Goal: Information Seeking & Learning: Learn about a topic

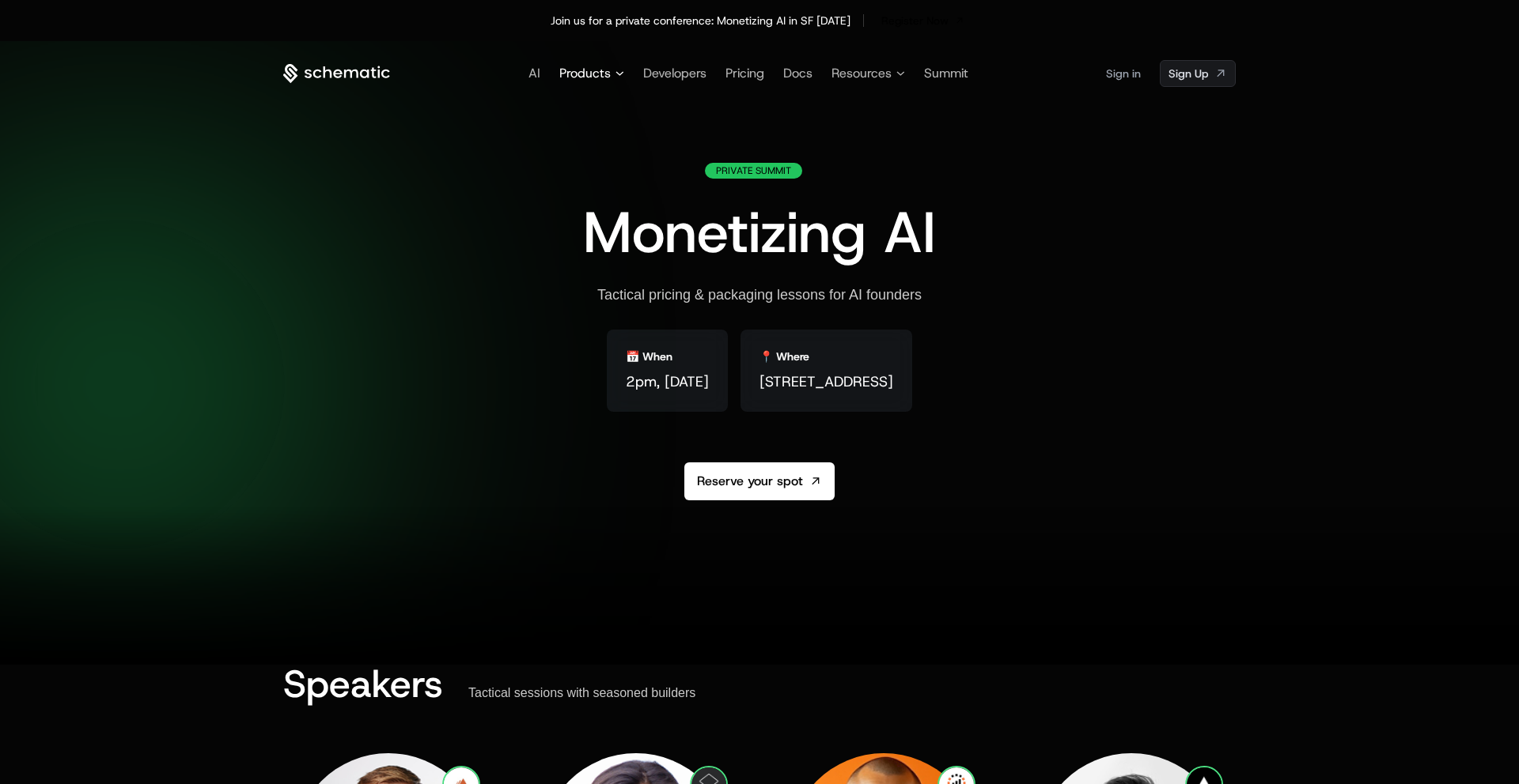
click at [620, 72] on icon at bounding box center [620, 74] width 9 height 5
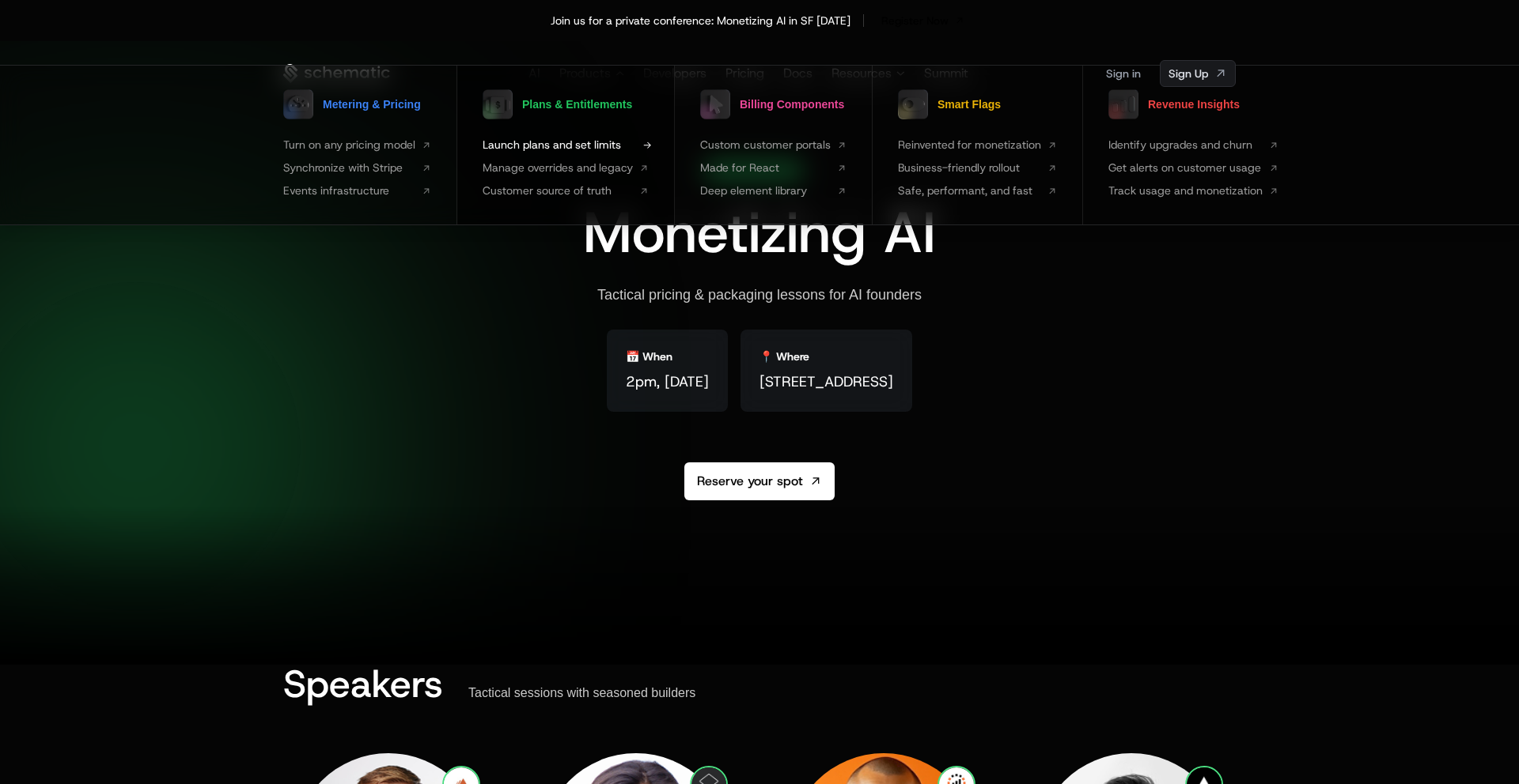
click at [572, 139] on span "Launch plans and set limits" at bounding box center [558, 145] width 150 height 17
click at [1169, 139] on span "Identify upgrades and churn" at bounding box center [1185, 145] width 154 height 17
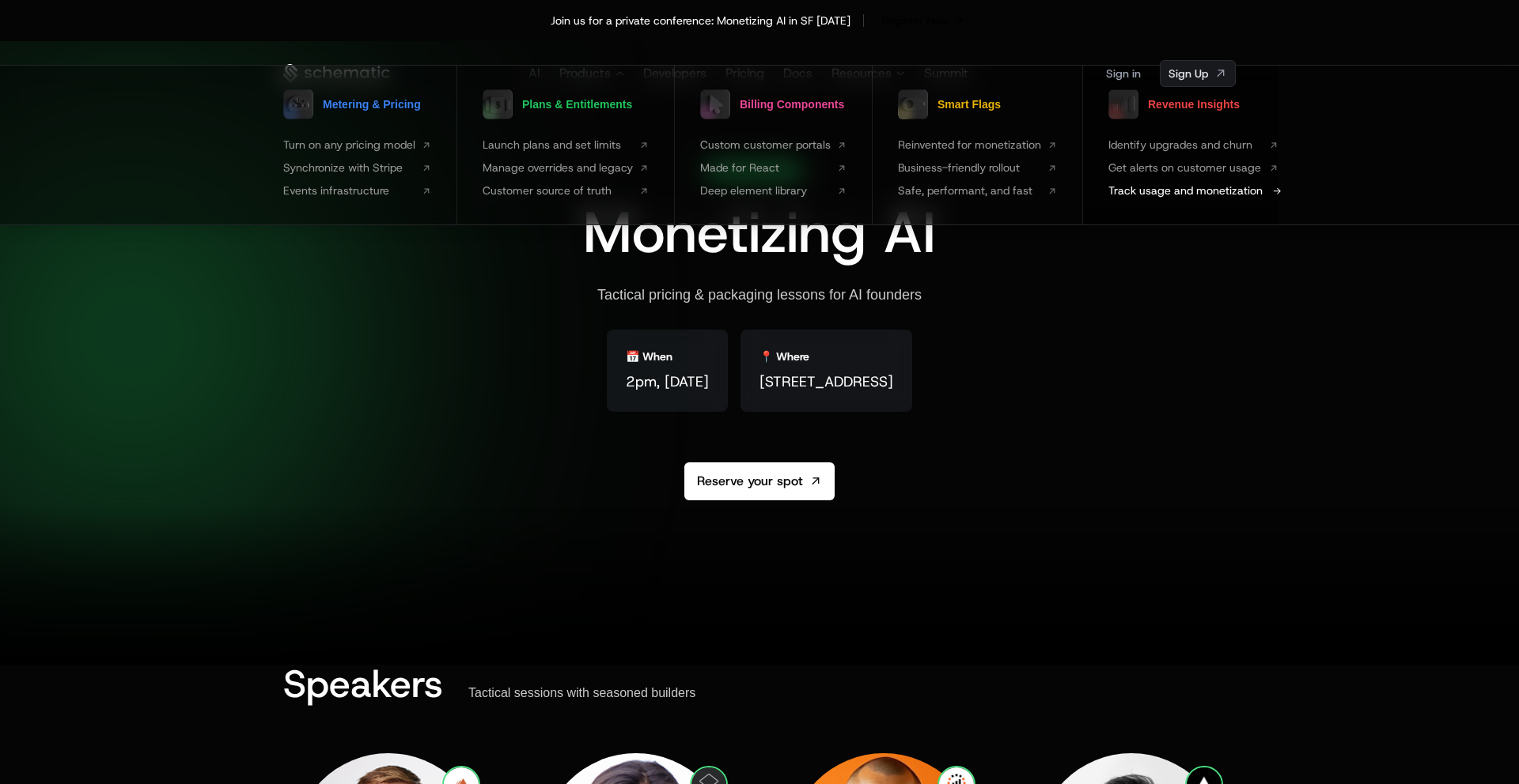
click at [1221, 191] on span "Track usage and monetization" at bounding box center [1185, 191] width 154 height 17
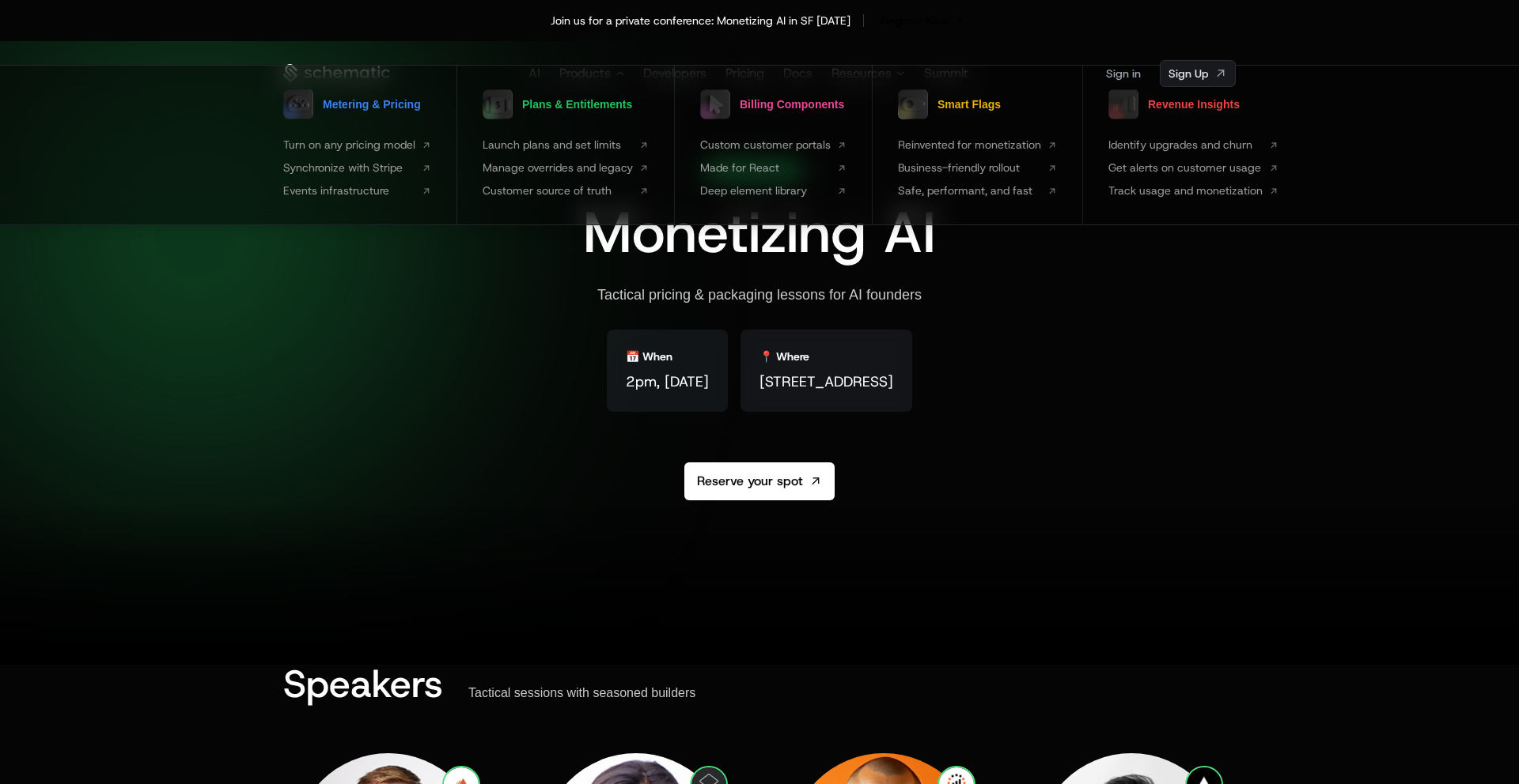
click at [630, 484] on div "Private Summit Monetizing AI Tactical pricing & packaging lessons for AI founde…" at bounding box center [760, 369] width 353 height 414
click at [202, 343] on div at bounding box center [230, 271] width 329 height 329
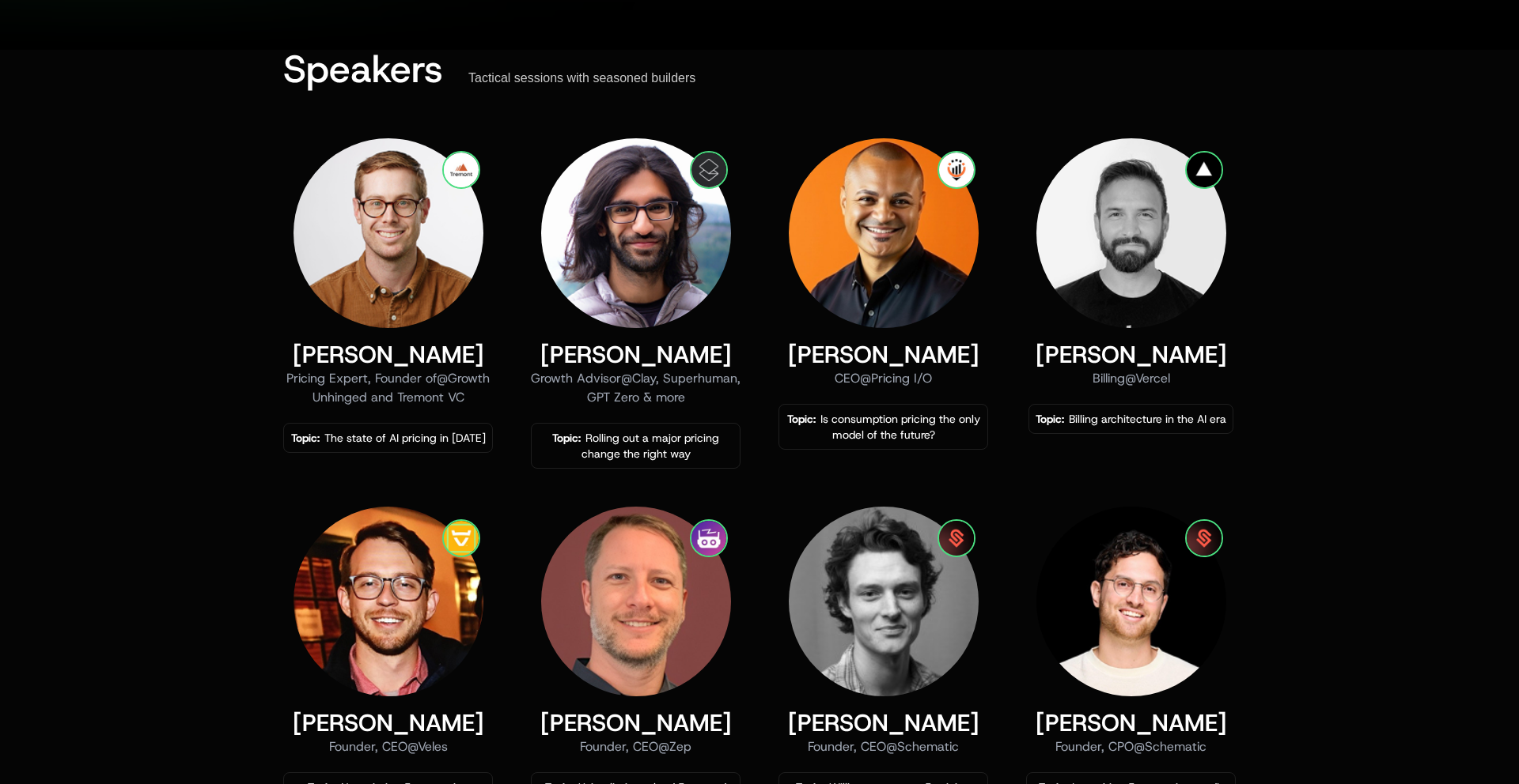
scroll to position [618, 0]
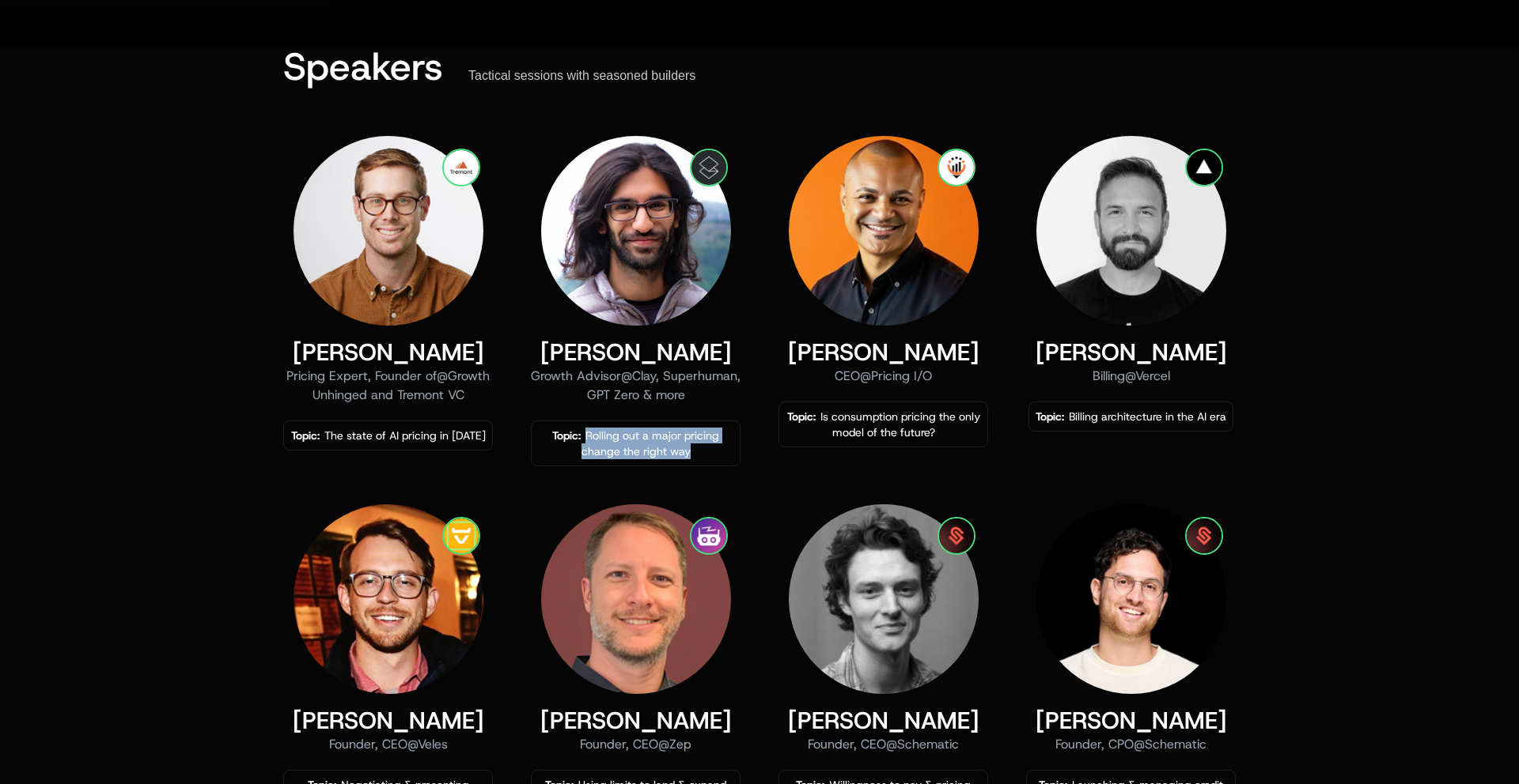
drag, startPoint x: 587, startPoint y: 439, endPoint x: 716, endPoint y: 464, distance: 131.4
click at [716, 464] on div "Topic: Rolling out a major pricing change the right way" at bounding box center [636, 444] width 210 height 46
drag, startPoint x: 704, startPoint y: 456, endPoint x: 588, endPoint y: 443, distance: 116.7
click at [588, 443] on div "Topic: Rolling out a major pricing change the right way" at bounding box center [636, 444] width 196 height 32
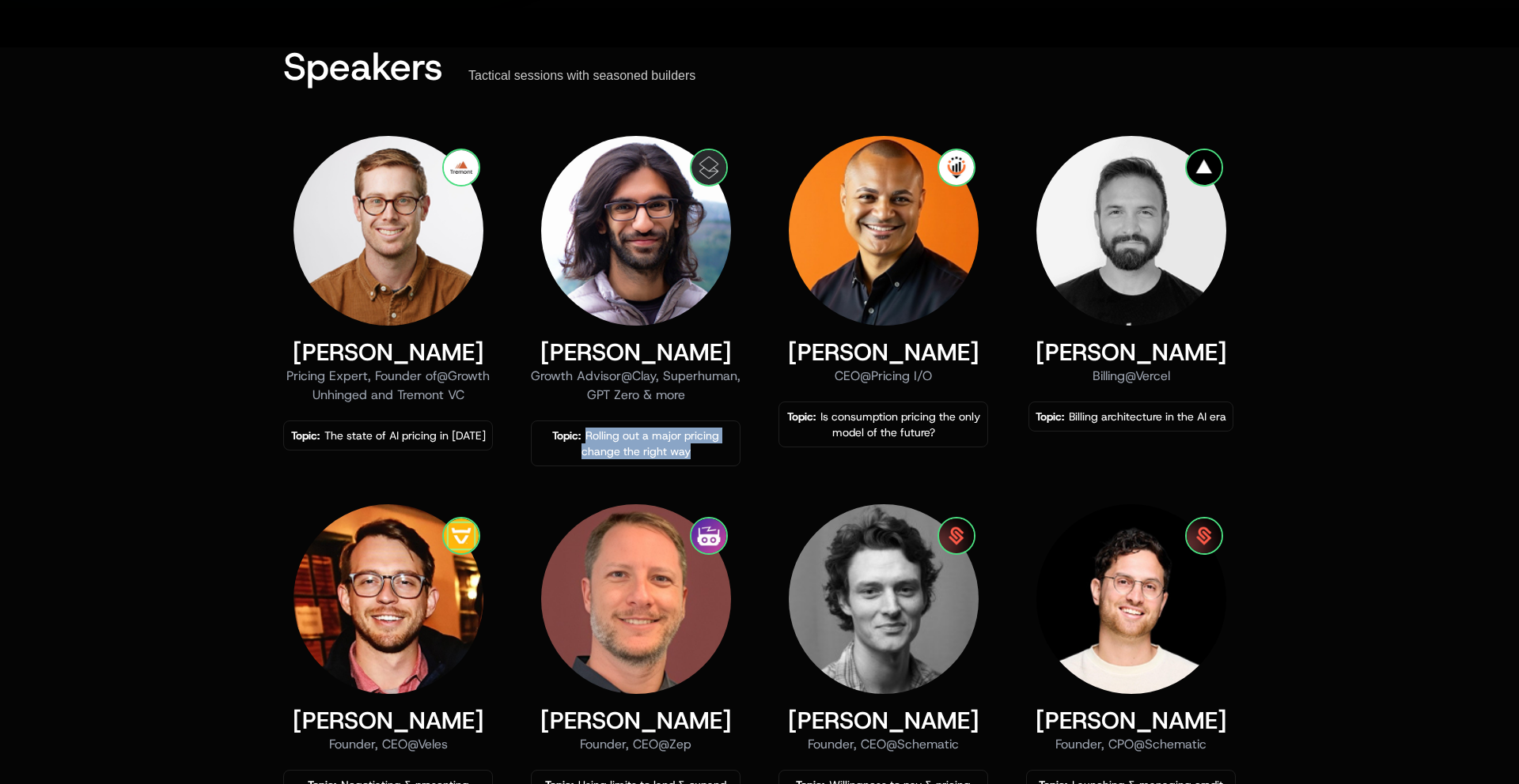
copy div "Rolling out a major pricing change the right way"
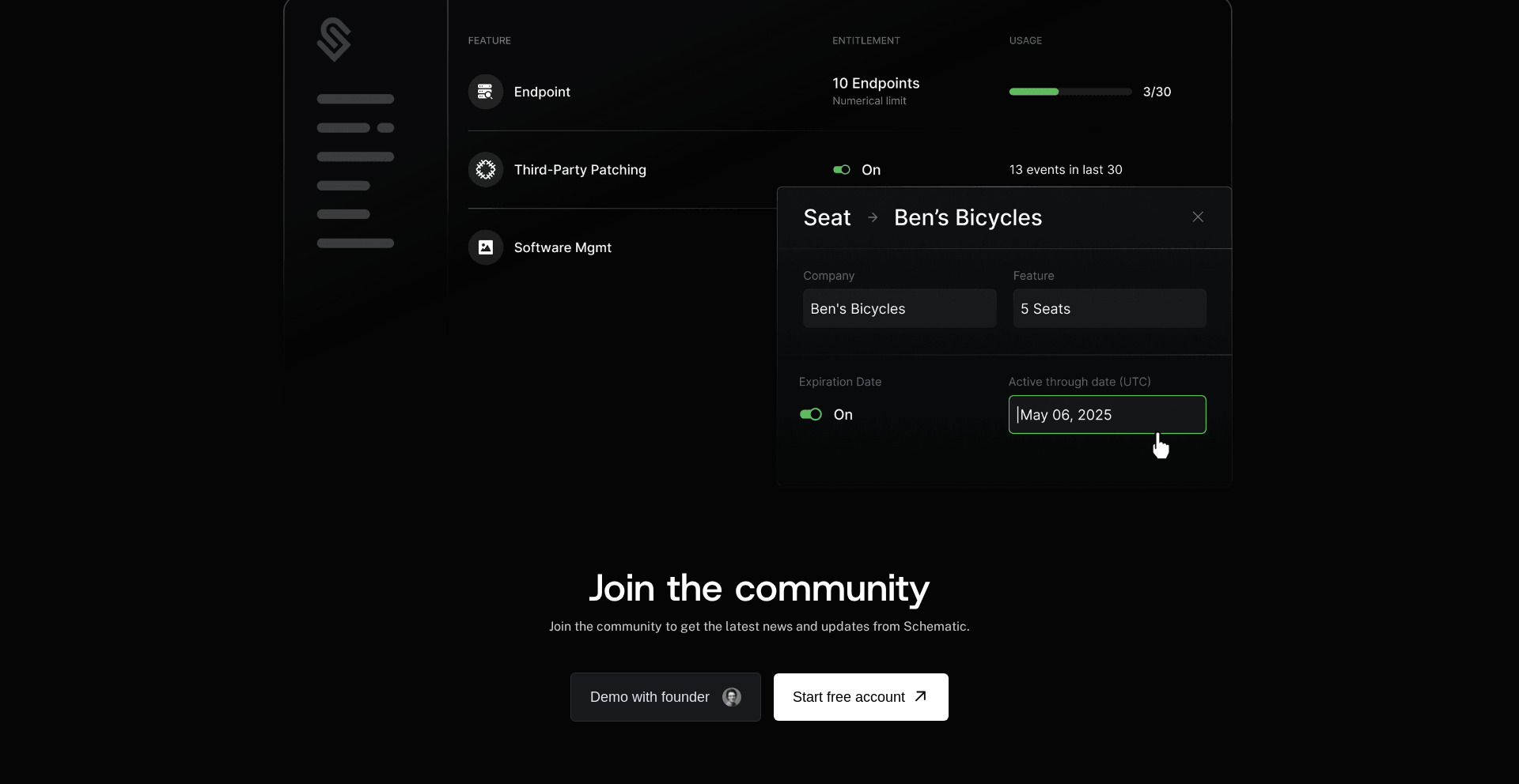
scroll to position [3202, 0]
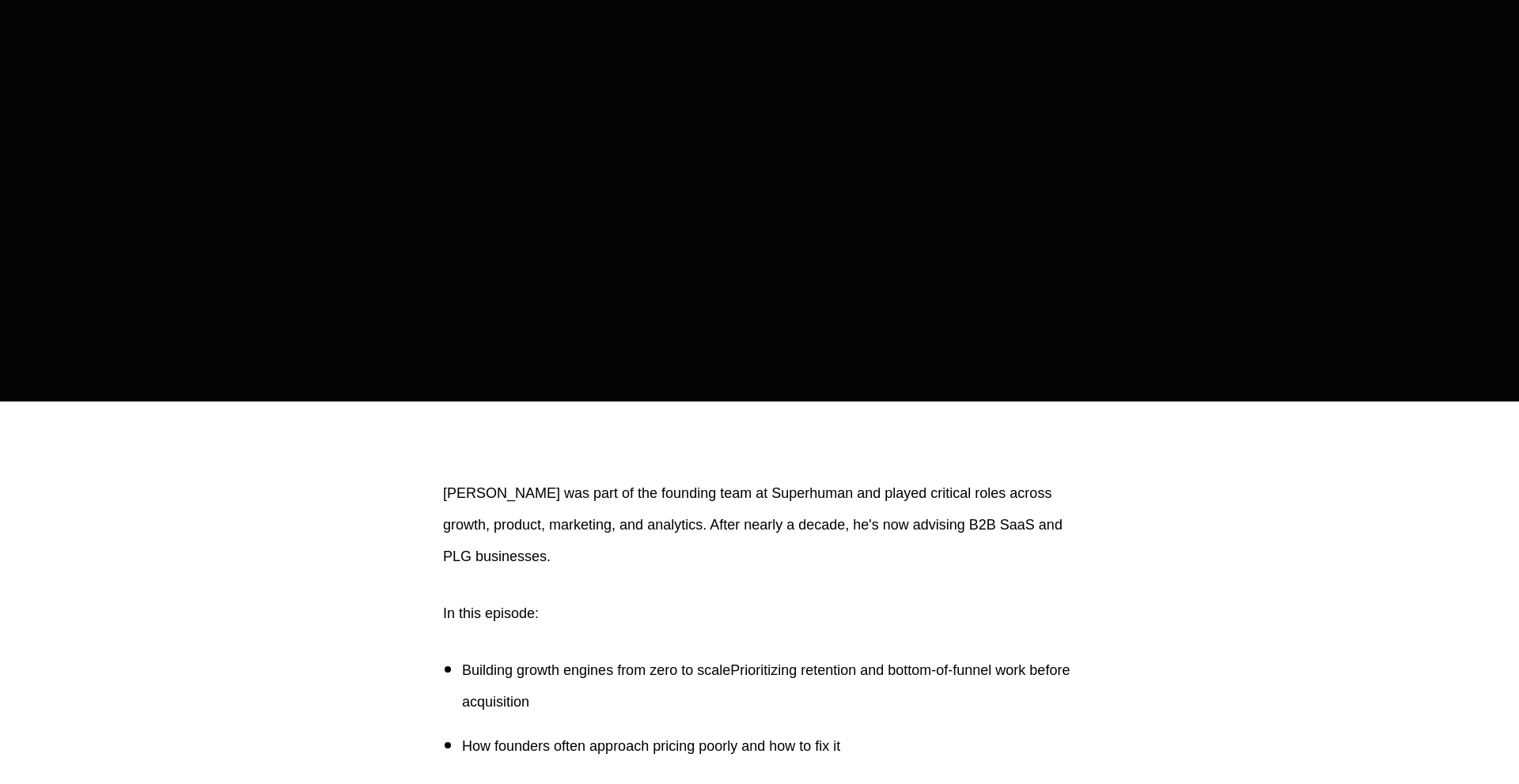
scroll to position [496, 0]
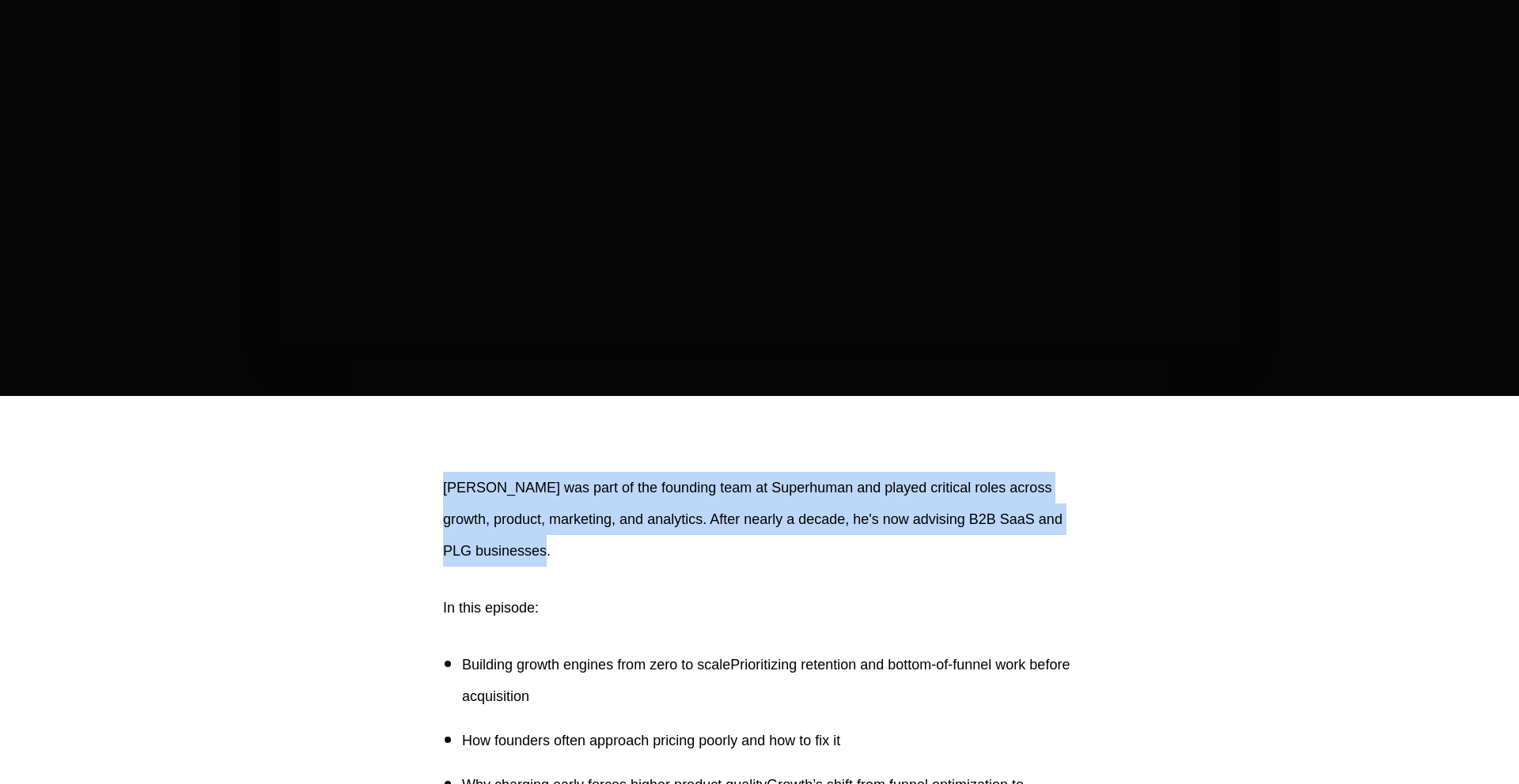
drag, startPoint x: 734, startPoint y: 291, endPoint x: 752, endPoint y: 457, distance: 167.0
drag, startPoint x: 752, startPoint y: 457, endPoint x: 787, endPoint y: 719, distance: 264.3
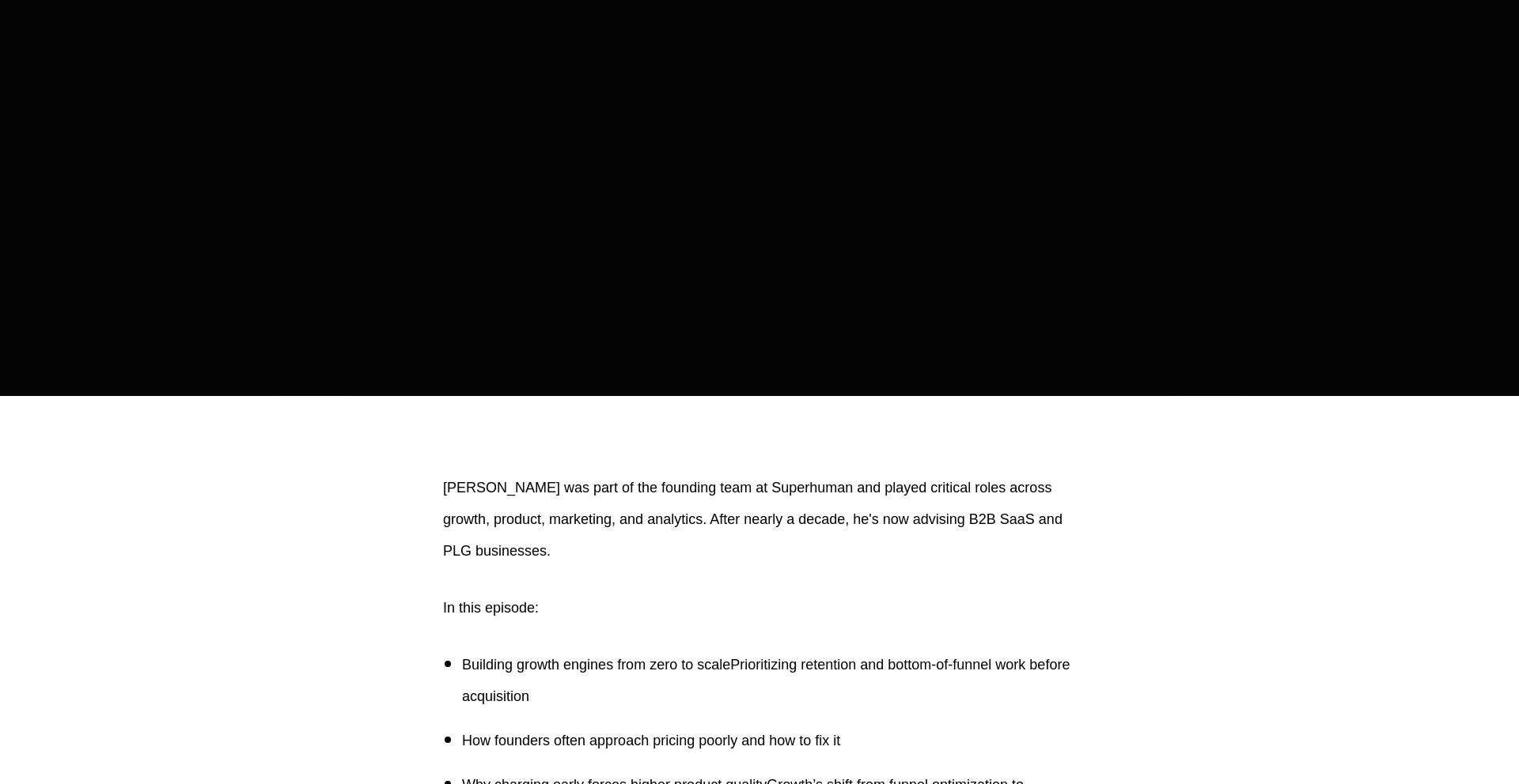
click at [787, 719] on ul "Building growth engines from zero to scalePrioritizing retention and bottom-of-…" at bounding box center [760, 741] width 633 height 184
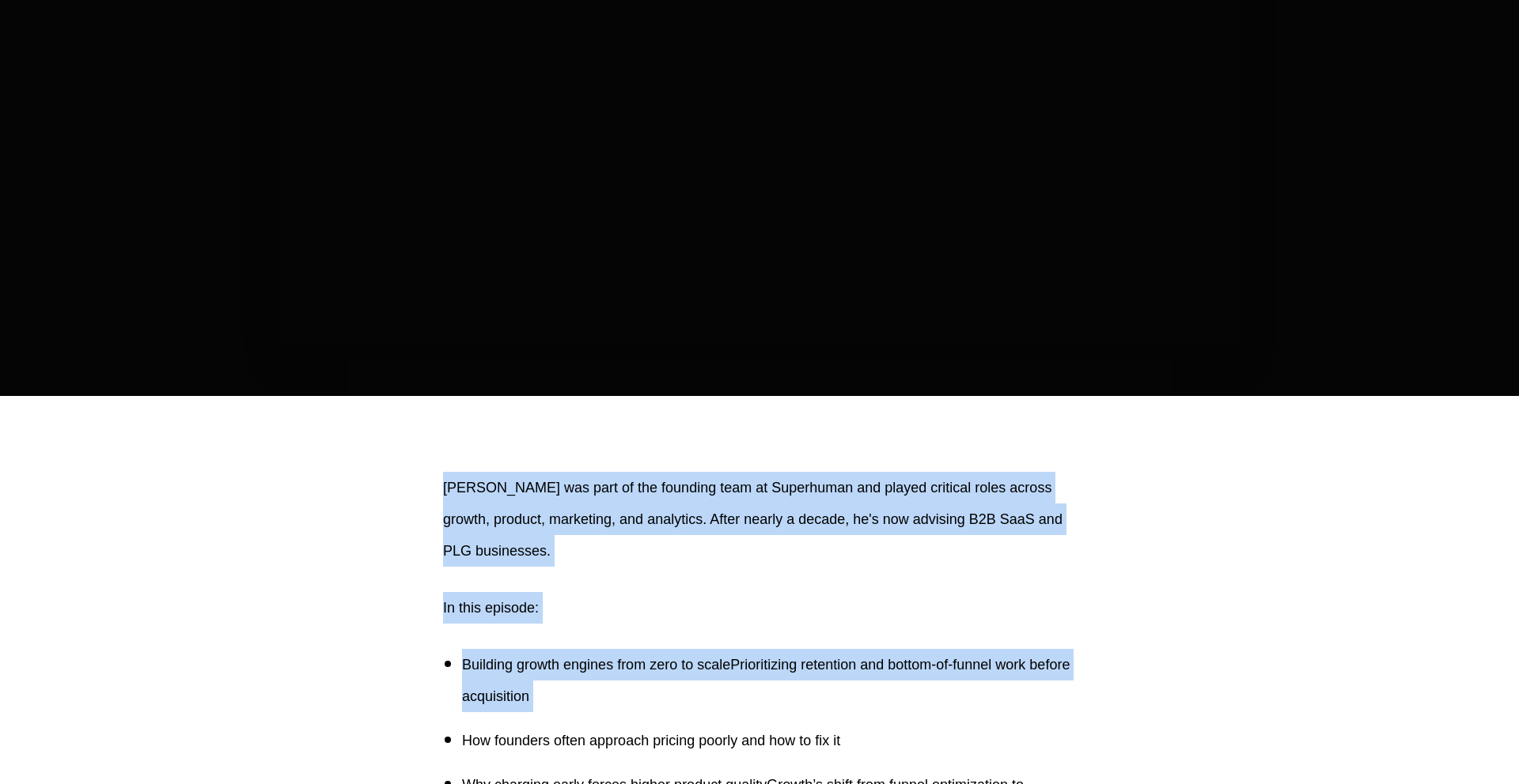
drag, startPoint x: 787, startPoint y: 719, endPoint x: 778, endPoint y: 460, distance: 259.2
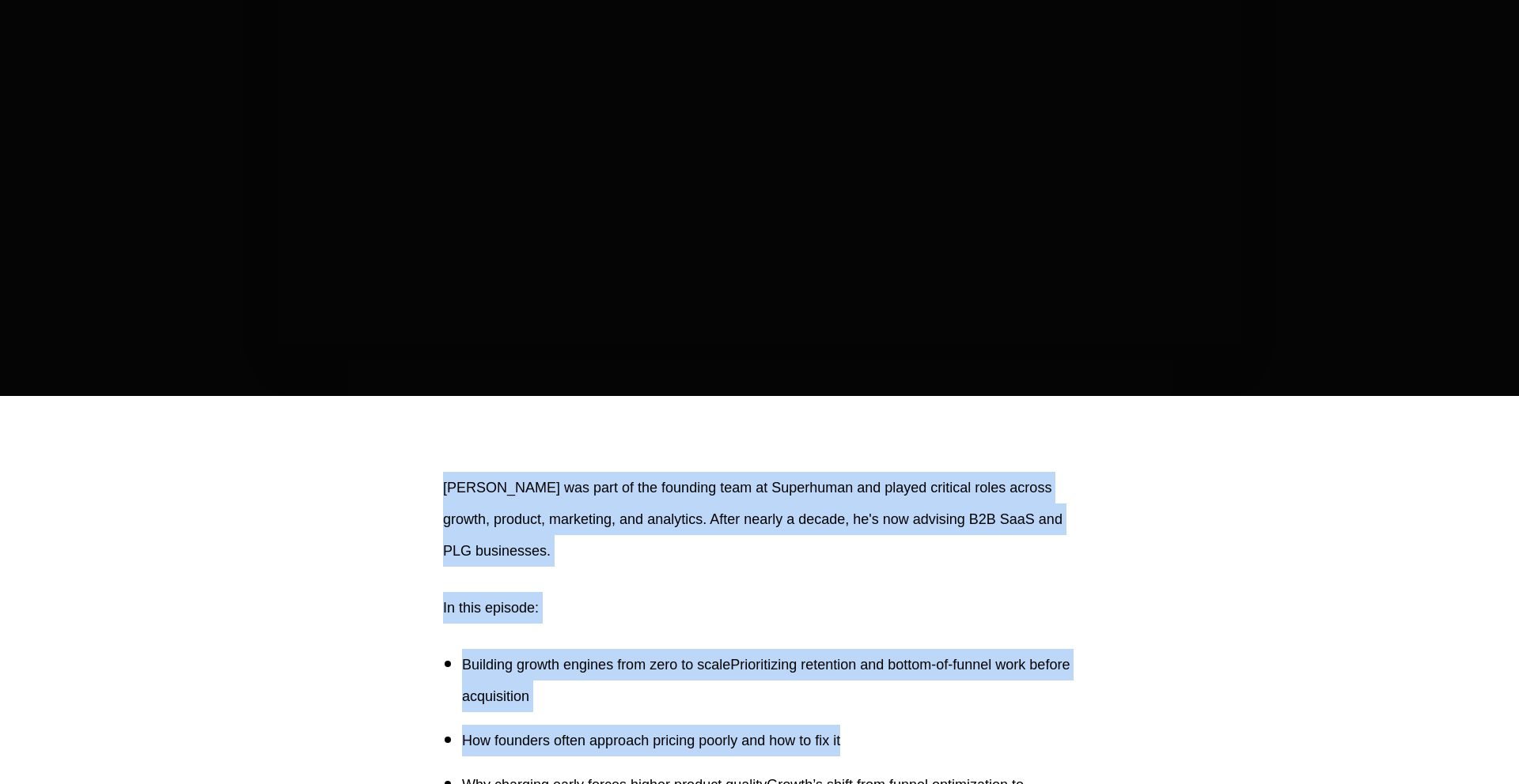
drag, startPoint x: 778, startPoint y: 460, endPoint x: 904, endPoint y: 756, distance: 321.7
click at [904, 756] on p "How founders often approach pricing poorly and how to fix it" at bounding box center [769, 741] width 614 height 32
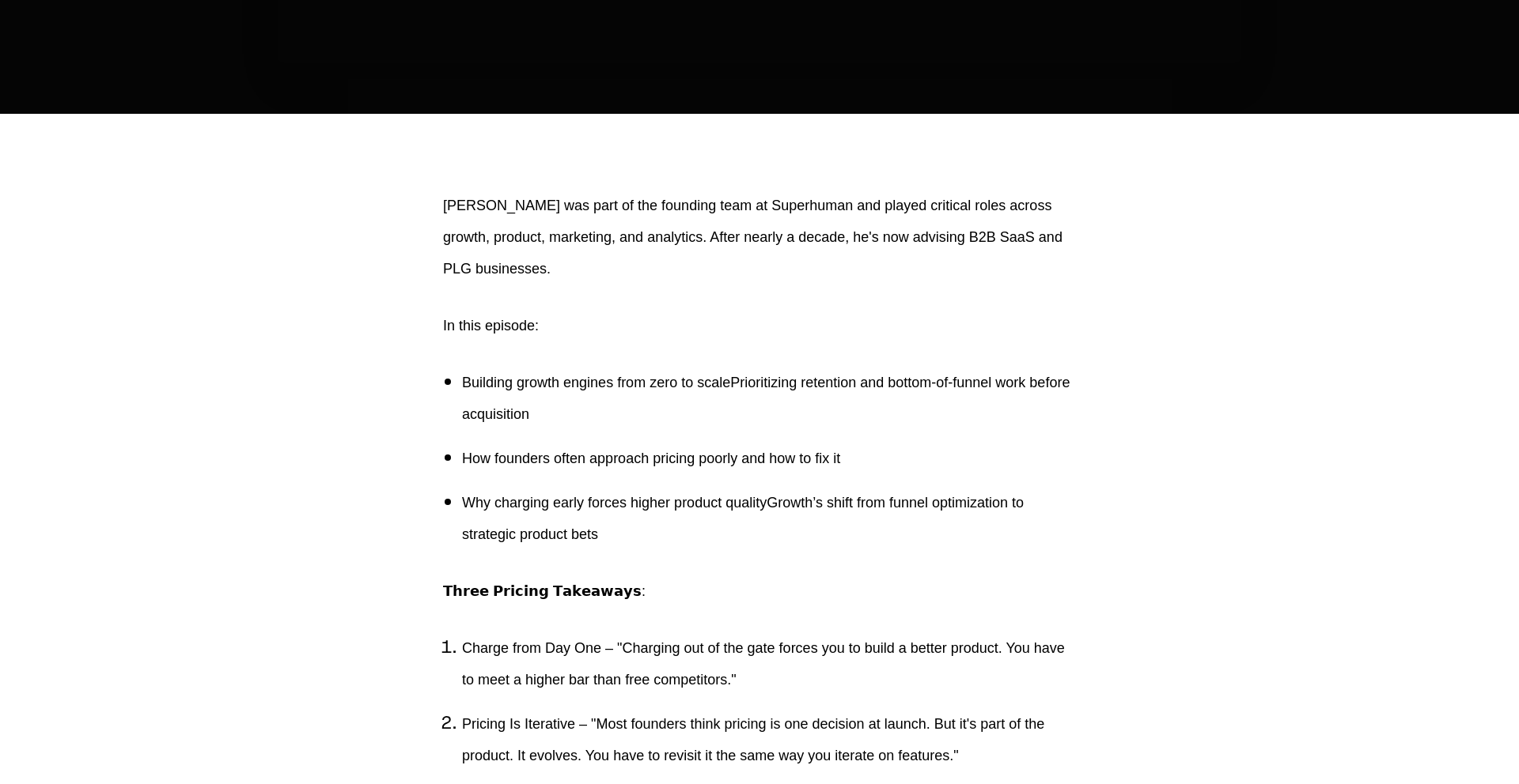
scroll to position [782, 0]
